Goal: Task Accomplishment & Management: Use online tool/utility

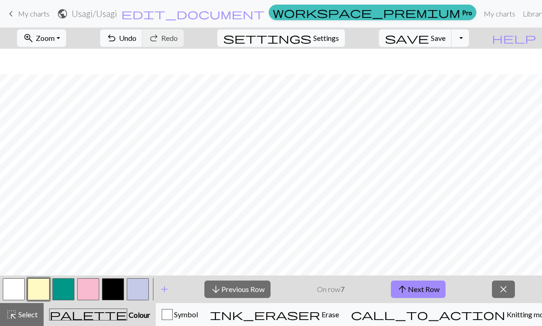
scroll to position [26, 0]
click at [448, 43] on button "save Save Save" at bounding box center [415, 37] width 73 height 17
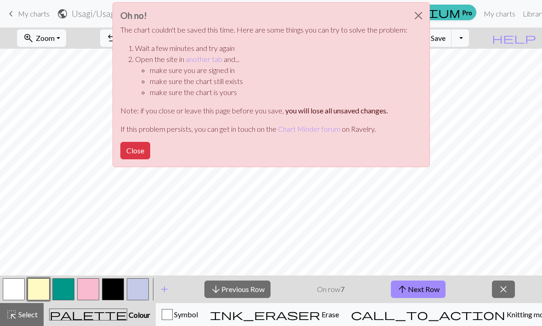
click at [414, 18] on button "Close" at bounding box center [418, 16] width 22 height 26
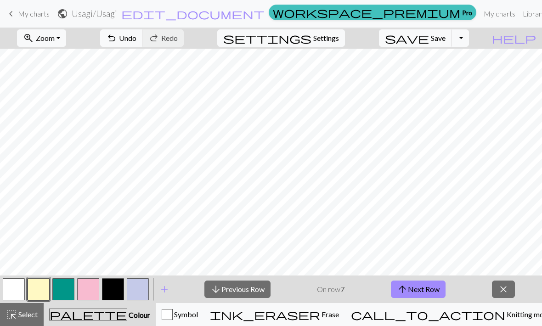
click at [27, 7] on link "keyboard_arrow_left My charts" at bounding box center [28, 14] width 44 height 16
click at [455, 317] on span "call_to_action" at bounding box center [428, 314] width 154 height 13
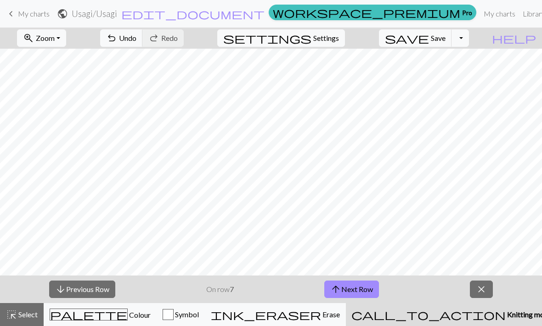
click at [481, 292] on span "close" at bounding box center [481, 289] width 11 height 13
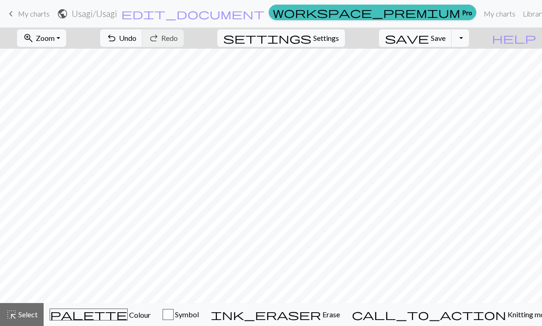
scroll to position [0, 0]
click at [352, 35] on div "settings Settings" at bounding box center [280, 38] width 141 height 21
click at [339, 39] on span "Settings" at bounding box center [326, 38] width 26 height 11
select select "aran"
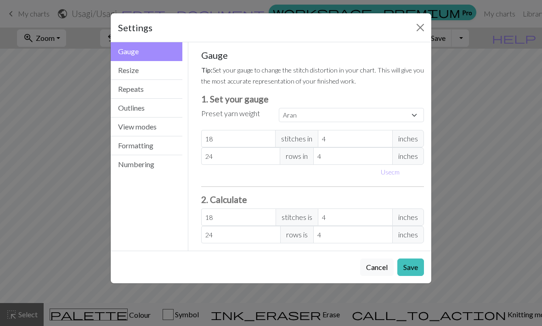
click at [172, 70] on button "Resize" at bounding box center [147, 70] width 72 height 19
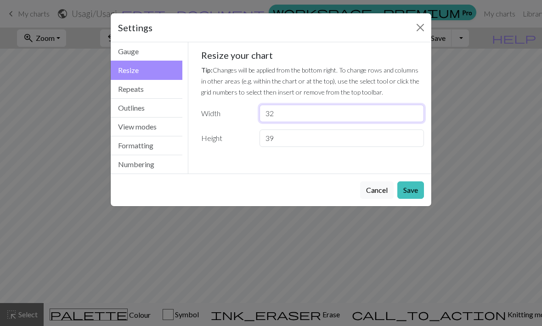
click at [321, 113] on input "32" at bounding box center [341, 113] width 164 height 17
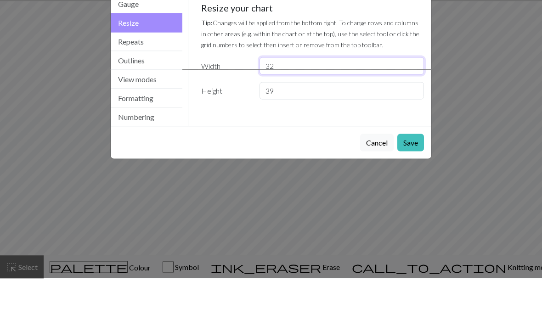
type input "3"
type input "62"
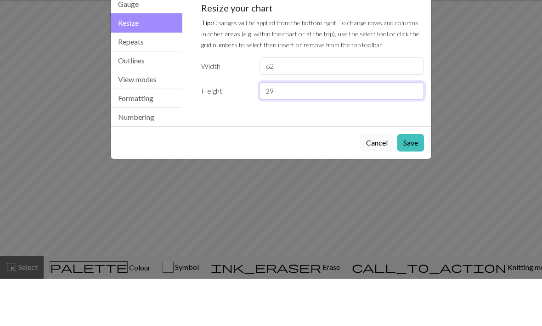
click at [302, 129] on input "39" at bounding box center [341, 137] width 164 height 17
type input "3"
type input "78"
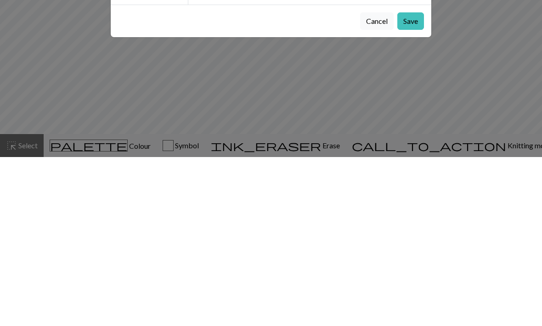
click at [416, 181] on button "Save" at bounding box center [410, 189] width 27 height 17
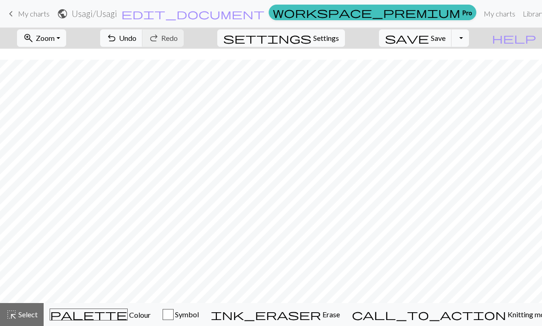
scroll to position [27, 0]
click at [33, 311] on span "Select" at bounding box center [27, 314] width 21 height 9
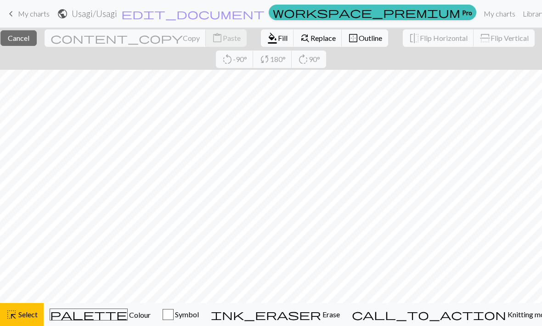
scroll to position [0, 0]
click at [310, 40] on span "Replace" at bounding box center [322, 38] width 25 height 9
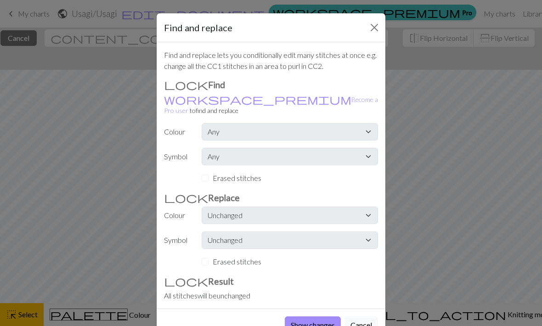
click at [379, 23] on button "Close" at bounding box center [374, 27] width 15 height 15
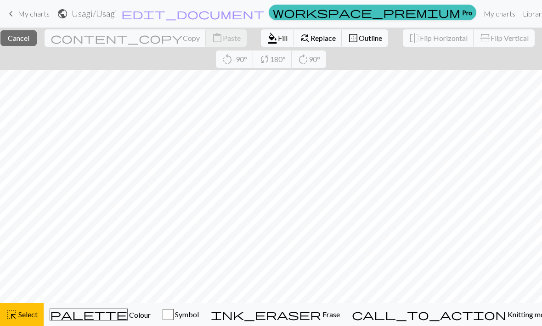
click at [359, 37] on span "Outline" at bounding box center [370, 38] width 23 height 9
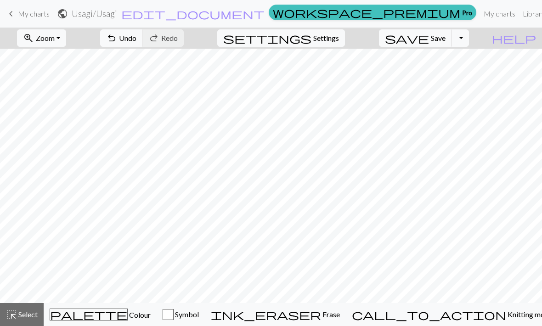
click at [136, 36] on span "Undo" at bounding box center [127, 38] width 17 height 9
click at [136, 34] on span "Undo" at bounding box center [127, 38] width 17 height 9
click at [136, 39] on span "Undo" at bounding box center [127, 38] width 17 height 9
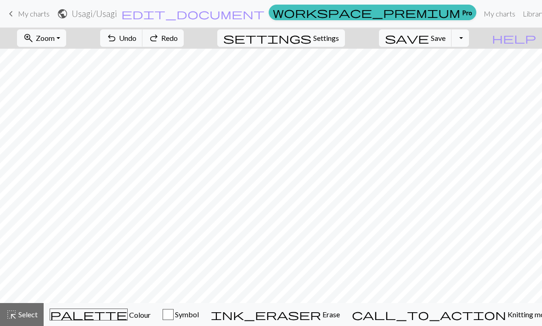
click at [136, 39] on span "Undo" at bounding box center [127, 38] width 17 height 9
click at [32, 312] on span "Select" at bounding box center [27, 314] width 21 height 9
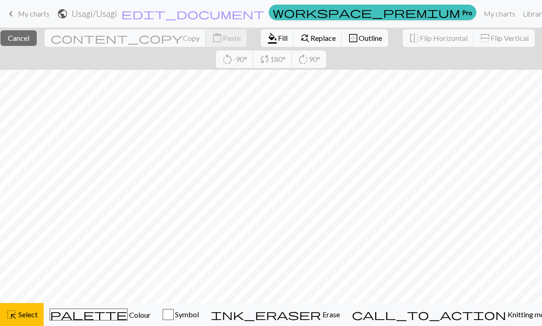
click at [183, 36] on span "Copy" at bounding box center [191, 38] width 17 height 9
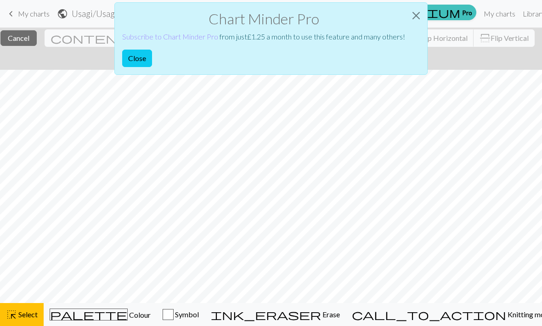
click at [418, 14] on button "Close" at bounding box center [416, 16] width 22 height 26
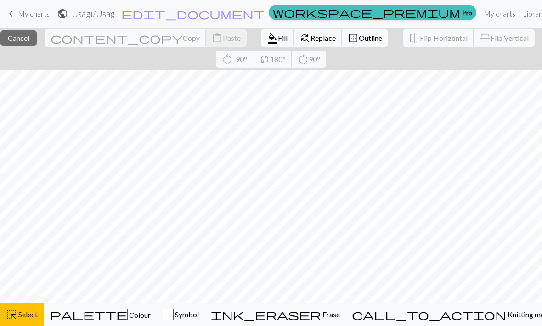
click at [278, 36] on span "Fill" at bounding box center [283, 38] width 10 height 9
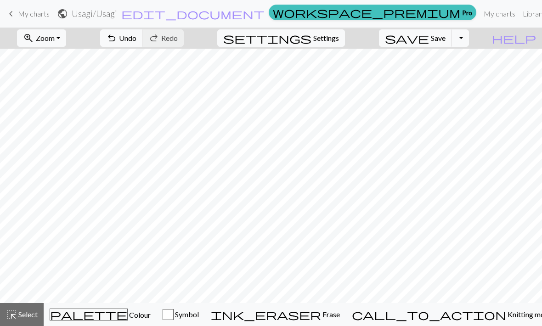
click at [33, 305] on button "highlight_alt Select Select" at bounding box center [22, 314] width 44 height 23
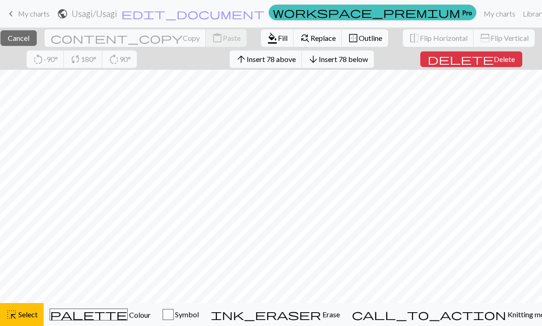
click at [278, 39] on span "Fill" at bounding box center [283, 38] width 10 height 9
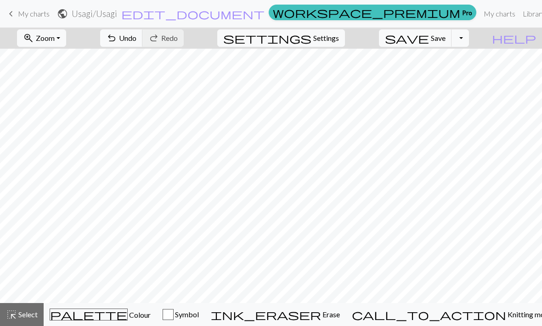
click at [100, 320] on icon "palette" at bounding box center [89, 315] width 78 height 12
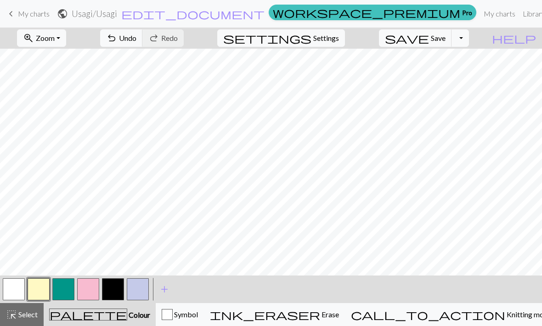
click at [136, 288] on button "button" at bounding box center [138, 289] width 22 height 22
click at [30, 312] on span "Select" at bounding box center [27, 314] width 21 height 9
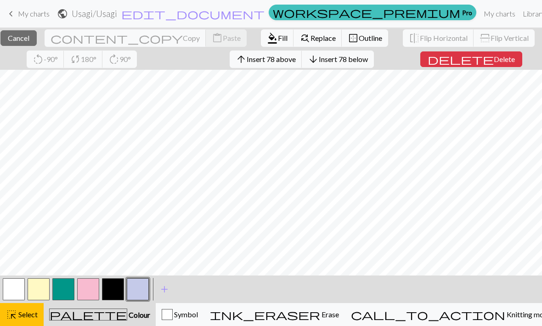
click at [278, 41] on span "Fill" at bounding box center [283, 38] width 10 height 9
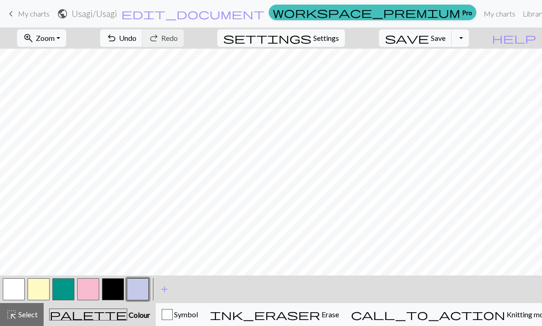
click at [111, 289] on button "button" at bounding box center [113, 289] width 22 height 22
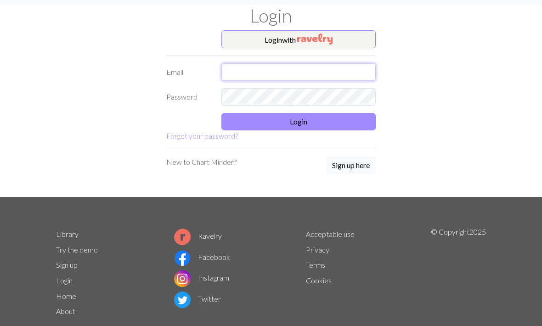
type input "[EMAIL_ADDRESS][DOMAIN_NAME]"
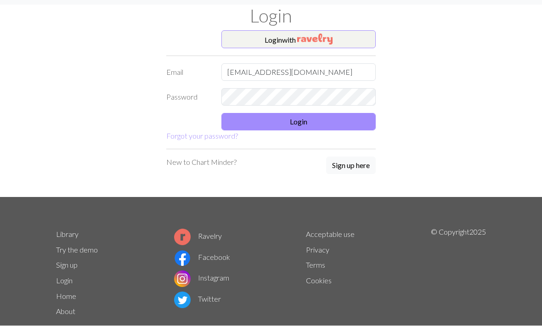
click at [326, 119] on button "Login" at bounding box center [298, 121] width 154 height 17
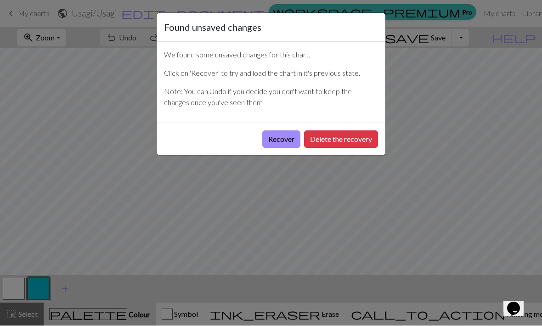
click at [285, 142] on button "Recover" at bounding box center [281, 139] width 38 height 17
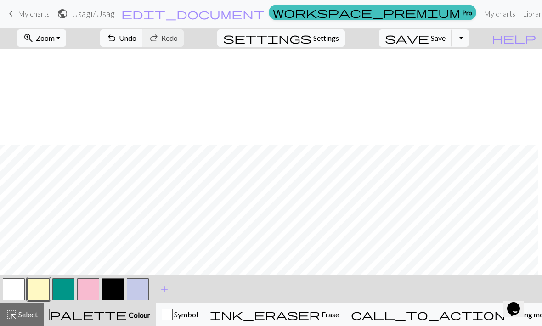
scroll to position [112, 0]
click at [480, 20] on link "My charts" at bounding box center [499, 14] width 39 height 18
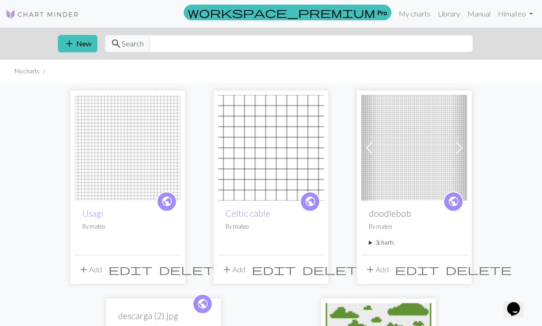
click at [79, 45] on button "add New" at bounding box center [77, 43] width 39 height 17
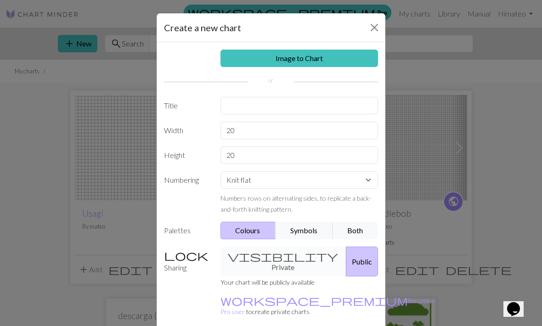
click at [309, 64] on link "Image to Chart" at bounding box center [299, 58] width 158 height 17
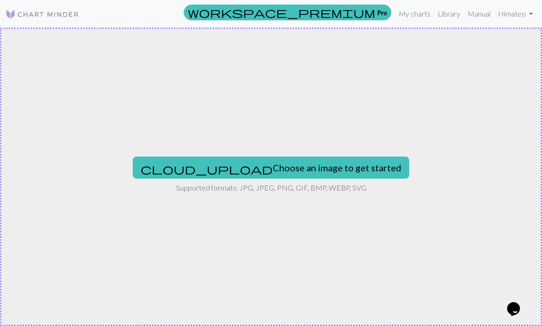
click at [292, 162] on button "cloud_upload Choose an image to get started" at bounding box center [271, 168] width 276 height 22
type input "C:\fakepath\IMG_0024.jpeg"
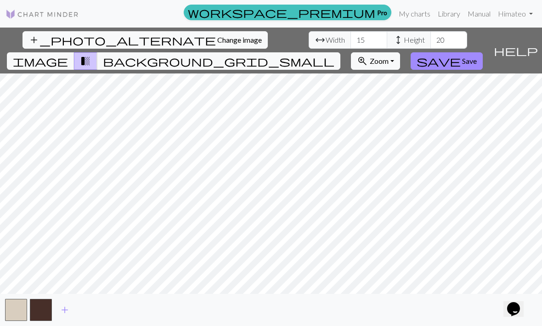
click at [309, 46] on span "arrow_range Width" at bounding box center [330, 39] width 42 height 17
click at [350, 45] on input "15" at bounding box center [368, 39] width 37 height 17
type input "02"
type input "62"
type input "78"
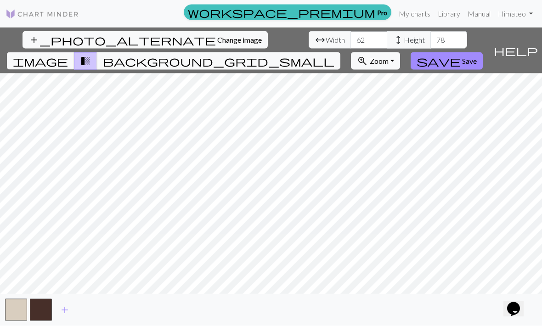
click at [91, 55] on span "transition_fade" at bounding box center [85, 61] width 11 height 13
click at [334, 55] on span "background_grid_small" at bounding box center [218, 61] width 231 height 13
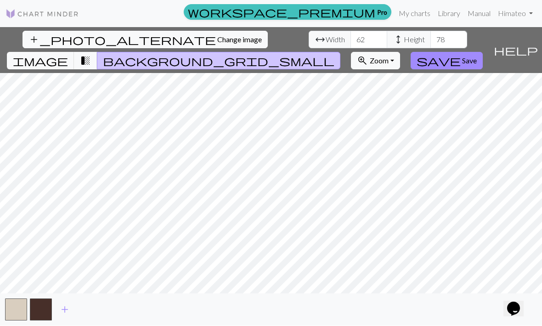
scroll to position [0, 0]
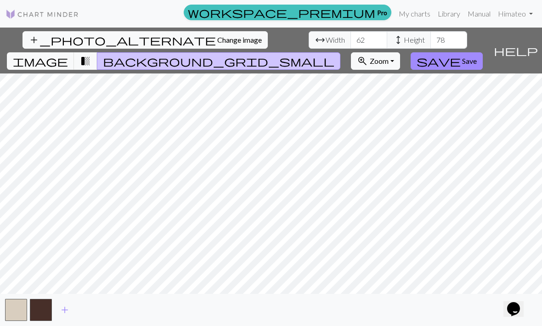
click at [91, 55] on span "transition_fade" at bounding box center [85, 61] width 11 height 13
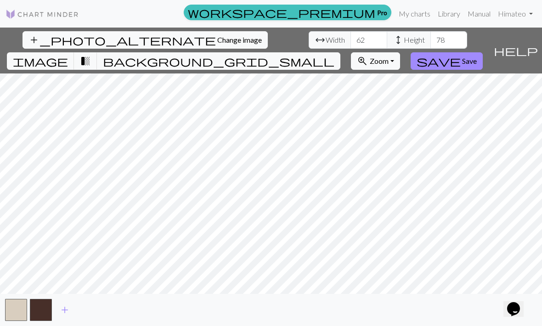
click at [334, 55] on span "background_grid_small" at bounding box center [218, 61] width 231 height 13
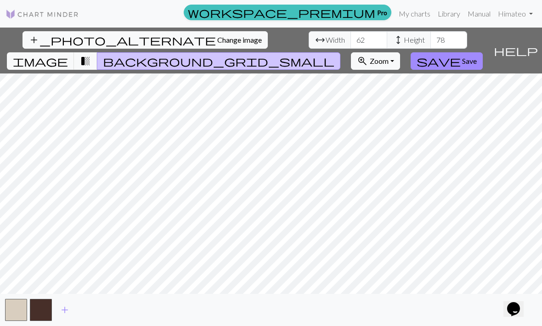
click at [74, 52] on button "image" at bounding box center [40, 60] width 67 height 17
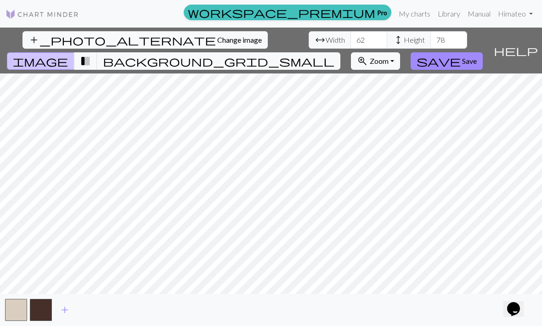
click at [91, 55] on span "transition_fade" at bounding box center [85, 61] width 11 height 13
click at [74, 52] on button "image" at bounding box center [40, 60] width 67 height 17
click at [91, 55] on span "transition_fade" at bounding box center [85, 61] width 11 height 13
click at [68, 55] on span "image" at bounding box center [40, 61] width 55 height 13
click at [91, 55] on span "transition_fade" at bounding box center [85, 61] width 11 height 13
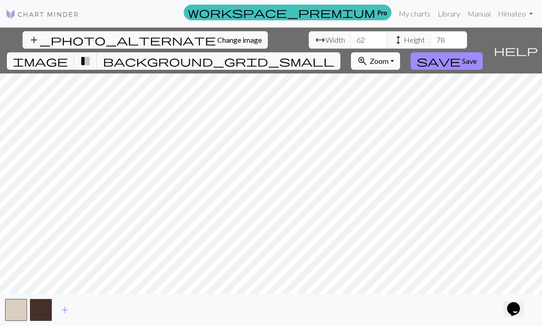
click at [91, 55] on span "transition_fade" at bounding box center [85, 61] width 11 height 13
click at [334, 55] on span "background_grid_small" at bounding box center [218, 61] width 231 height 13
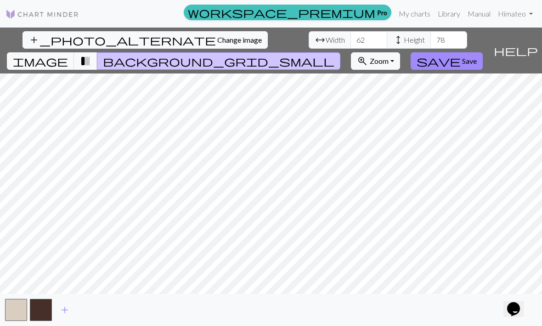
click at [334, 55] on span "background_grid_small" at bounding box center [218, 61] width 231 height 13
click at [74, 52] on button "image" at bounding box center [40, 60] width 67 height 17
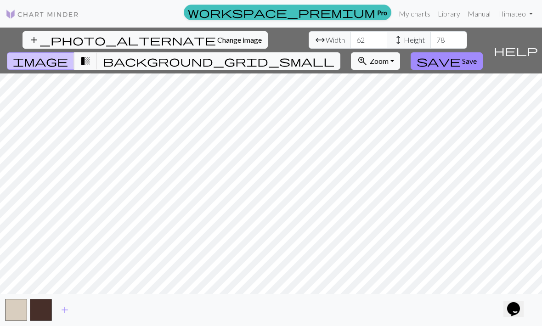
click at [304, 30] on div "add_photo_alternate Change image arrow_range Width 62 height Height 78 image tr…" at bounding box center [244, 51] width 489 height 46
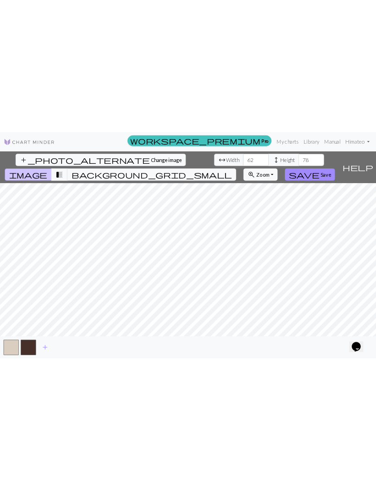
scroll to position [0, 0]
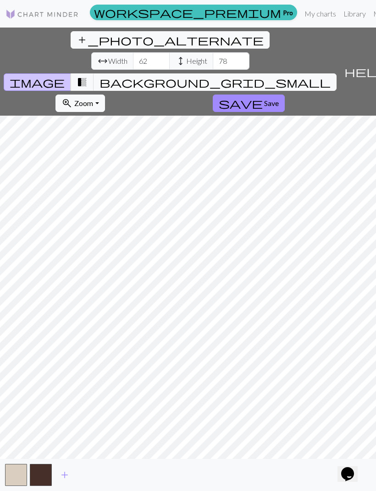
click at [270, 76] on span "background_grid_small" at bounding box center [215, 82] width 231 height 13
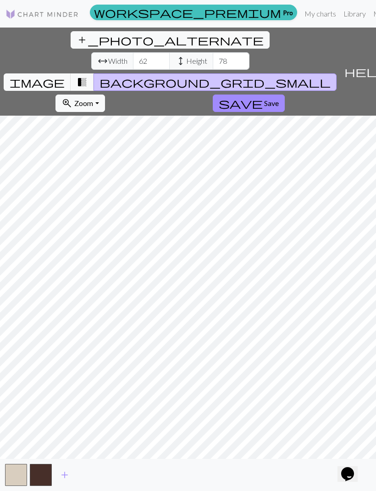
click at [264, 73] on button "background_grid_small" at bounding box center [215, 81] width 243 height 17
click at [272, 76] on span "background_grid_small" at bounding box center [215, 82] width 231 height 13
click at [278, 76] on span "background_grid_small" at bounding box center [215, 82] width 231 height 13
click at [273, 76] on span "background_grid_small" at bounding box center [215, 82] width 231 height 13
click at [218, 50] on div "add_photo_alternate Change image arrow_range Width 62 height Height 78 image tr…" at bounding box center [170, 72] width 341 height 88
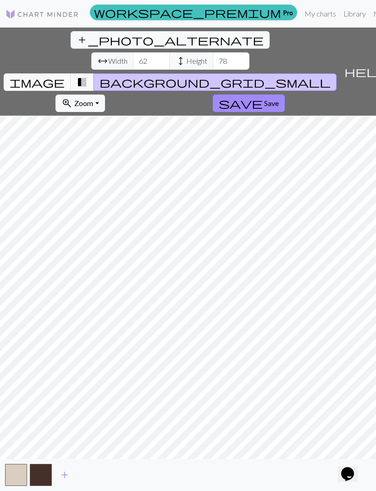
click at [65, 76] on span "image" at bounding box center [37, 82] width 55 height 13
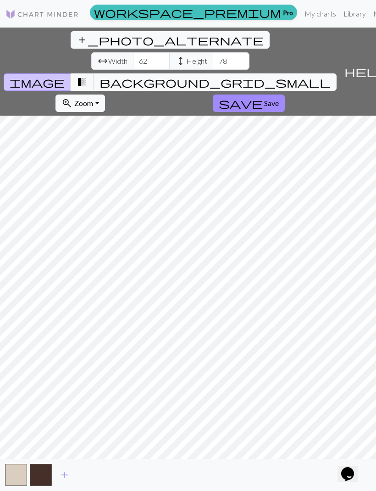
click at [59, 6] on link at bounding box center [42, 14] width 73 height 17
click at [59, 16] on img at bounding box center [42, 14] width 73 height 11
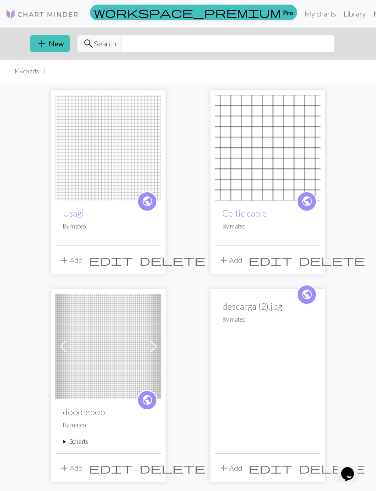
click at [105, 223] on p "By mateo" at bounding box center [108, 226] width 91 height 9
click at [126, 157] on img at bounding box center [109, 148] width 106 height 106
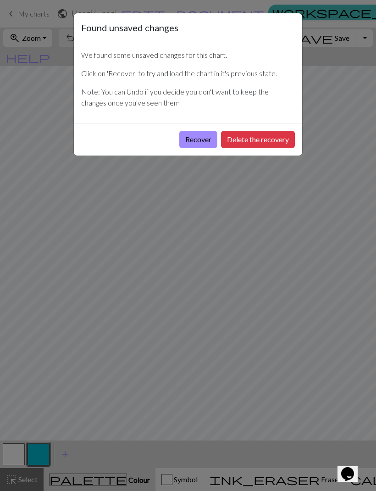
click at [204, 148] on button "Recover" at bounding box center [199, 139] width 38 height 17
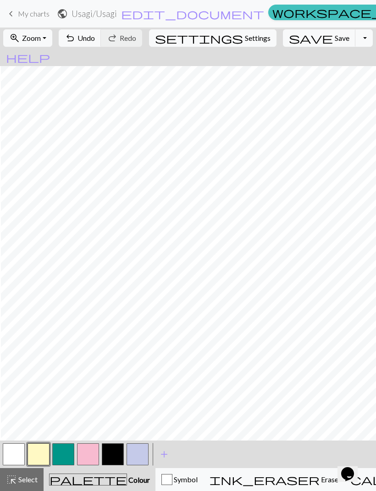
scroll to position [123, 153]
click at [137, 326] on button "button" at bounding box center [138, 455] width 22 height 22
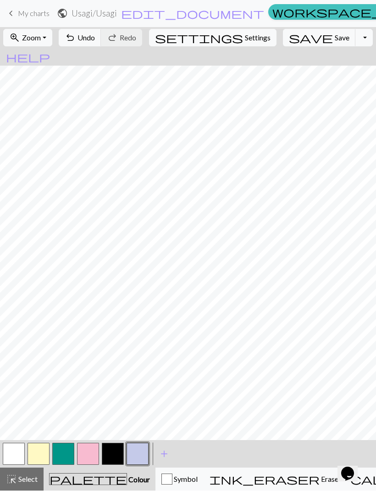
click at [117, 326] on button "button" at bounding box center [113, 455] width 22 height 22
